Goal: Task Accomplishment & Management: Manage account settings

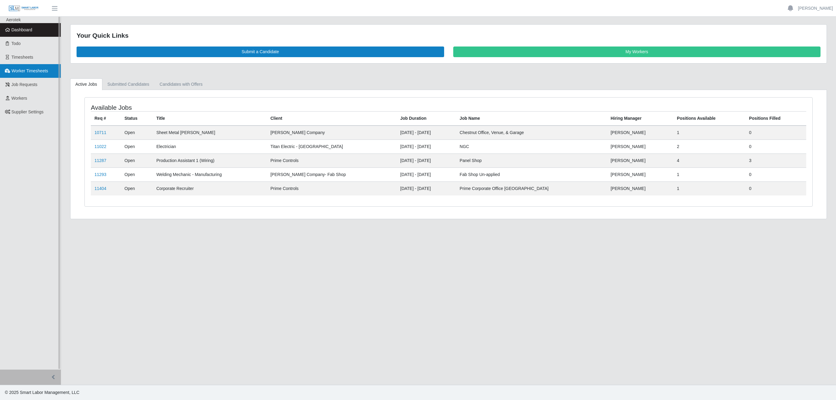
click at [26, 72] on span "Worker Timesheets" at bounding box center [30, 70] width 36 height 5
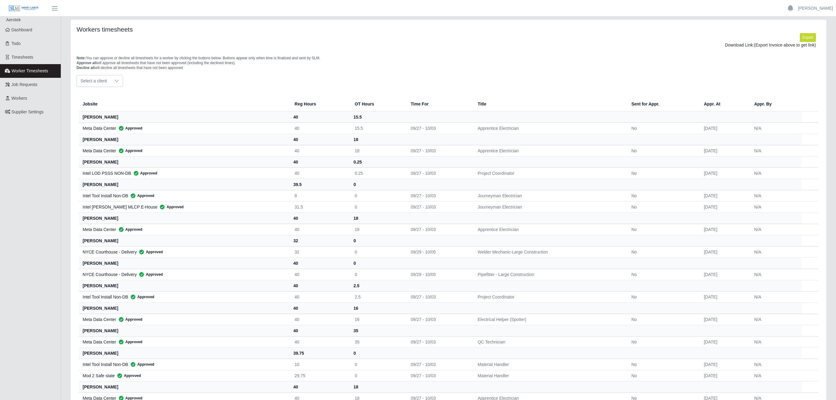
click at [96, 83] on span "Select a client" at bounding box center [94, 80] width 34 height 11
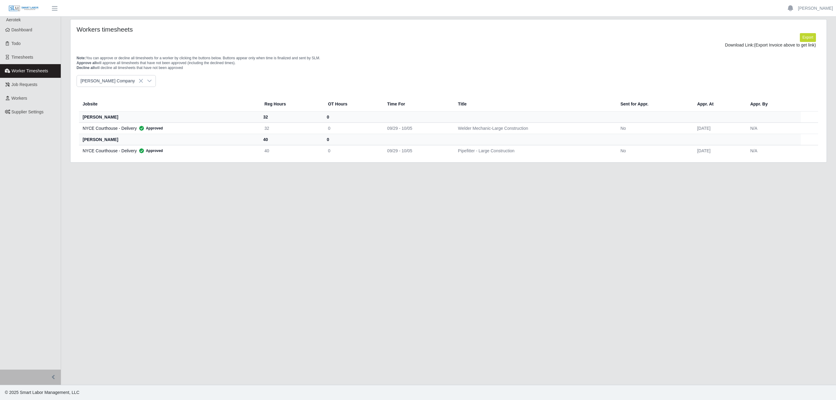
click at [112, 115] on li "[PERSON_NAME] Company" at bounding box center [135, 113] width 115 height 11
click at [147, 83] on icon at bounding box center [149, 80] width 5 height 5
click at [113, 131] on span "Lee Company - Electrical" at bounding box center [119, 131] width 75 height 6
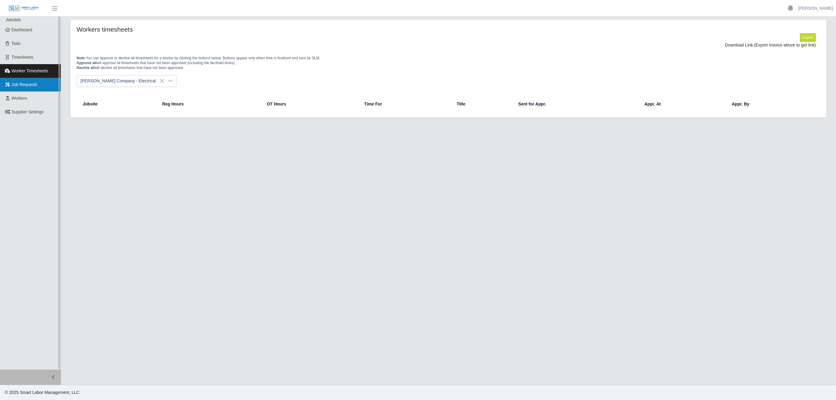
click at [33, 85] on span "Job Requests" at bounding box center [25, 84] width 26 height 5
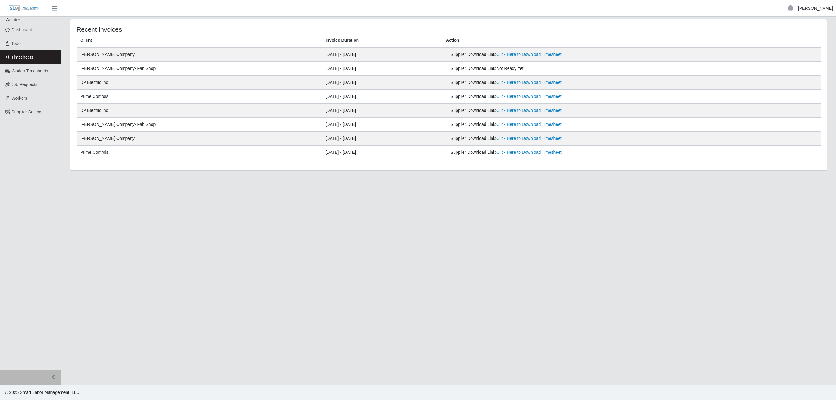
click at [821, 8] on link "[PERSON_NAME]" at bounding box center [815, 8] width 35 height 6
drag, startPoint x: 808, startPoint y: 41, endPoint x: 805, endPoint y: 39, distance: 4.0
click at [808, 41] on link "Logout" at bounding box center [808, 42] width 55 height 13
